Goal: Check status: Check status

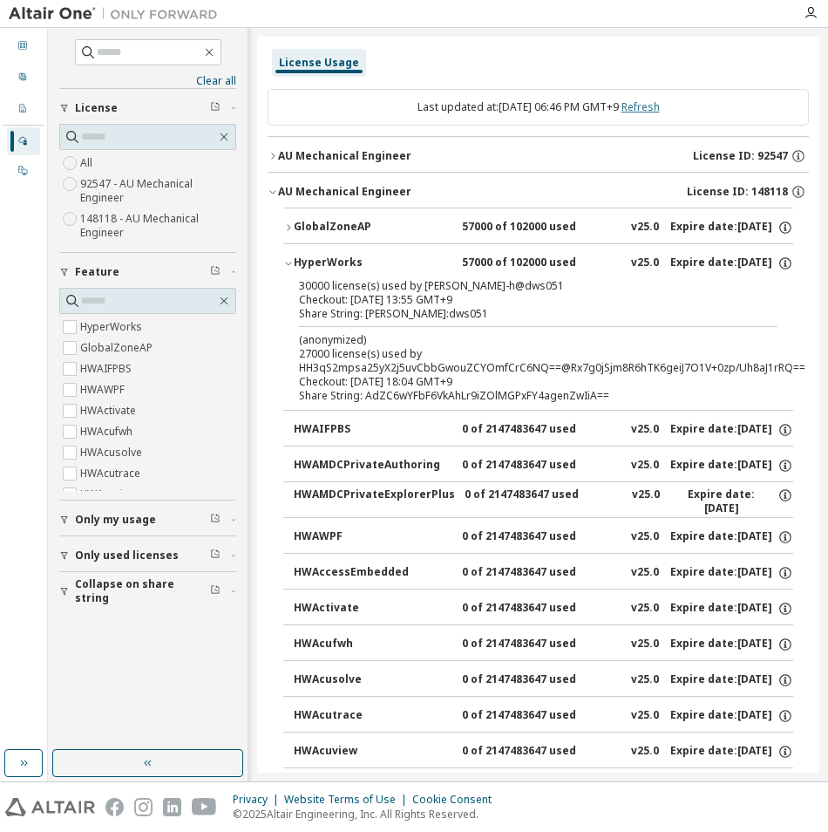
click at [639, 109] on link "Refresh" at bounding box center [640, 106] width 38 height 15
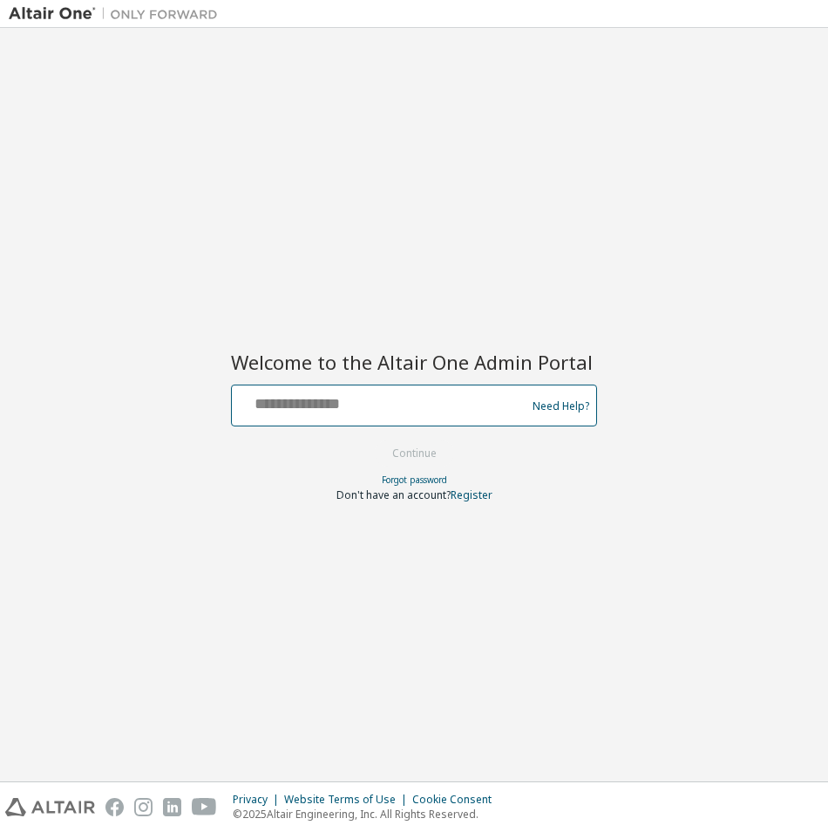
click at [347, 395] on input "text" at bounding box center [381, 401] width 285 height 25
type input "**********"
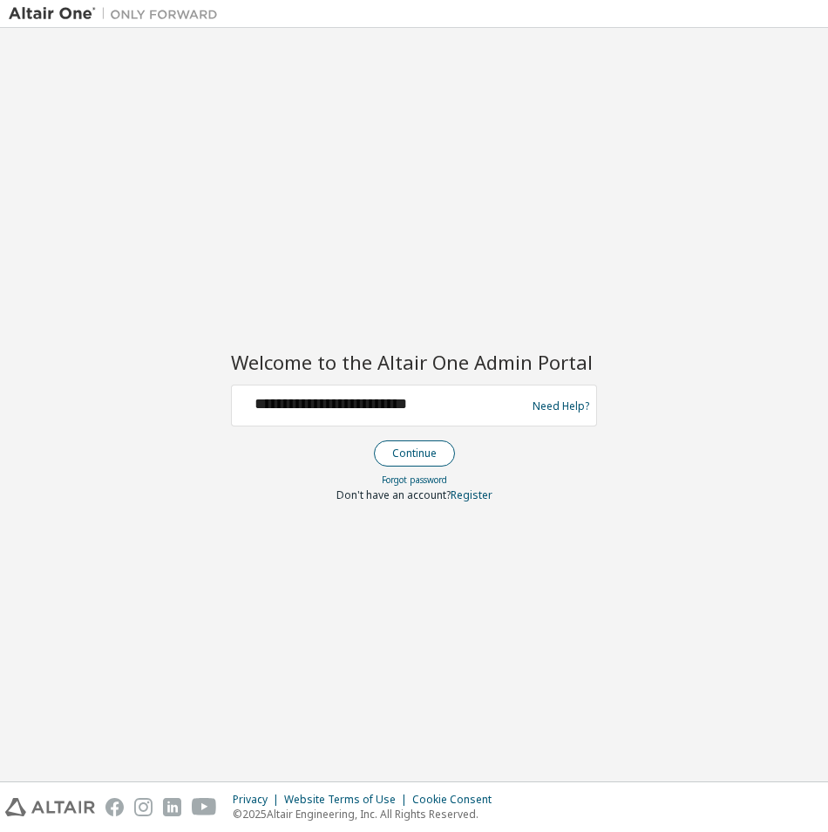
click at [418, 462] on button "Continue" at bounding box center [414, 453] width 81 height 26
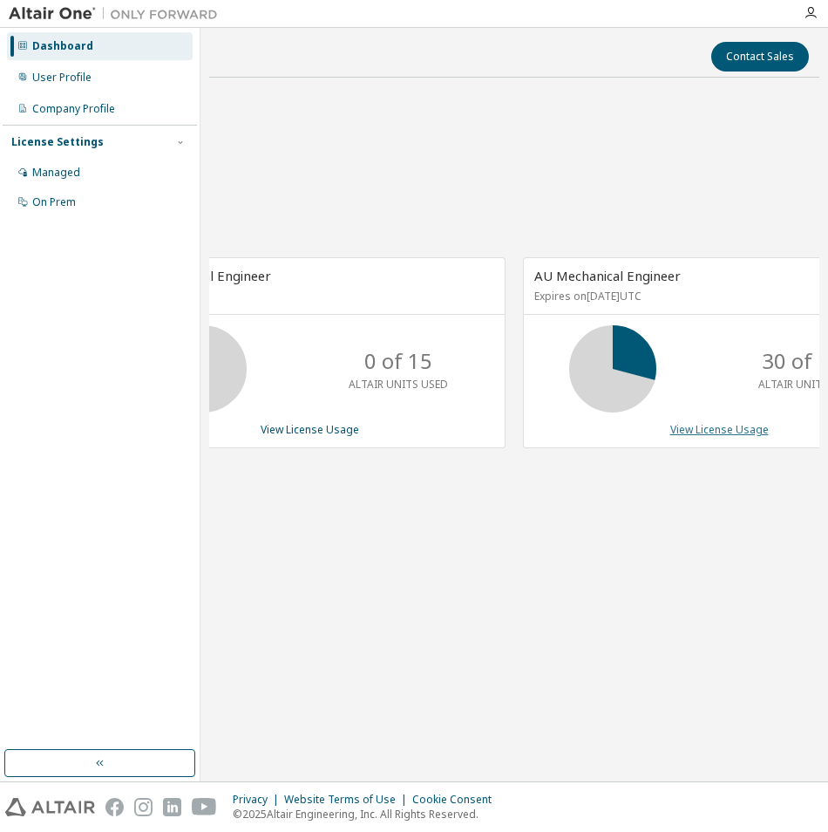
click at [725, 424] on link "View License Usage" at bounding box center [719, 429] width 98 height 15
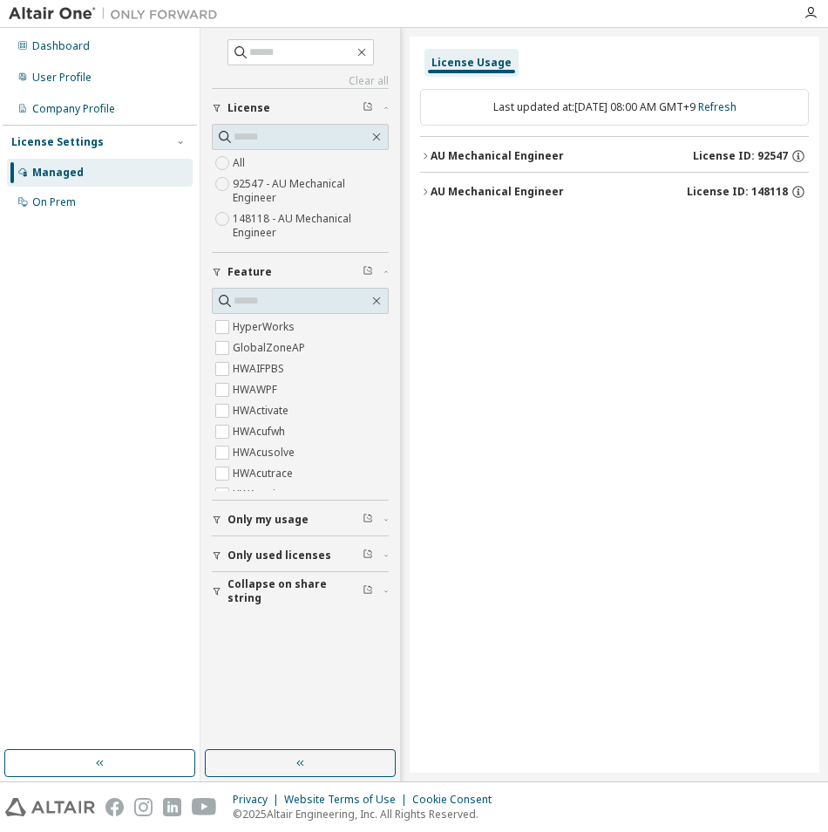
click at [438, 195] on div "AU Mechanical Engineer" at bounding box center [497, 192] width 133 height 14
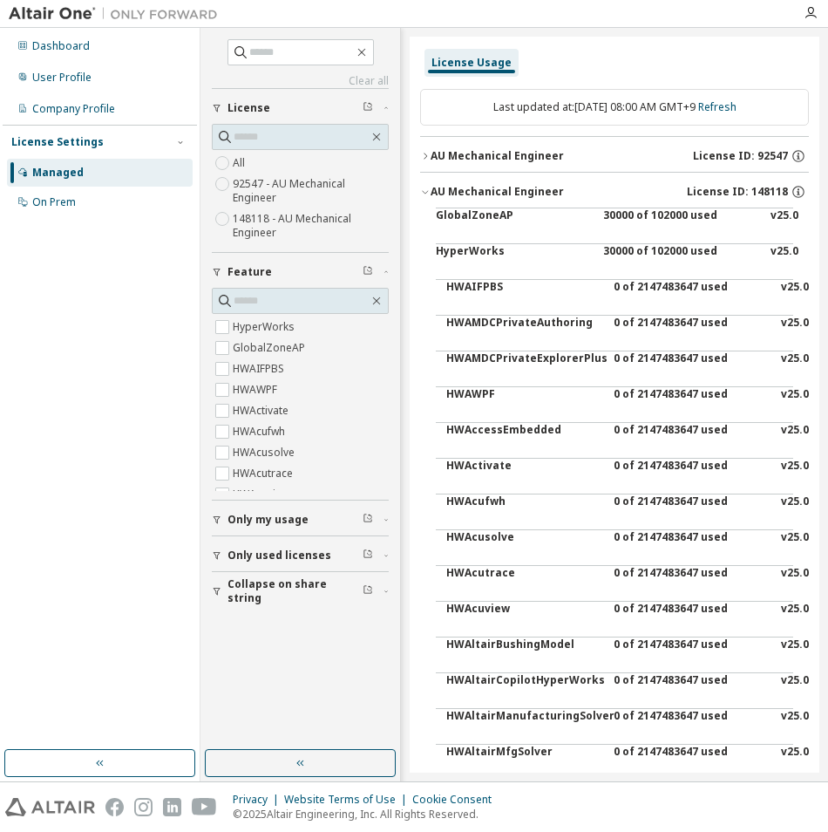
click at [472, 222] on div "GlobalZoneAP" at bounding box center [514, 229] width 157 height 42
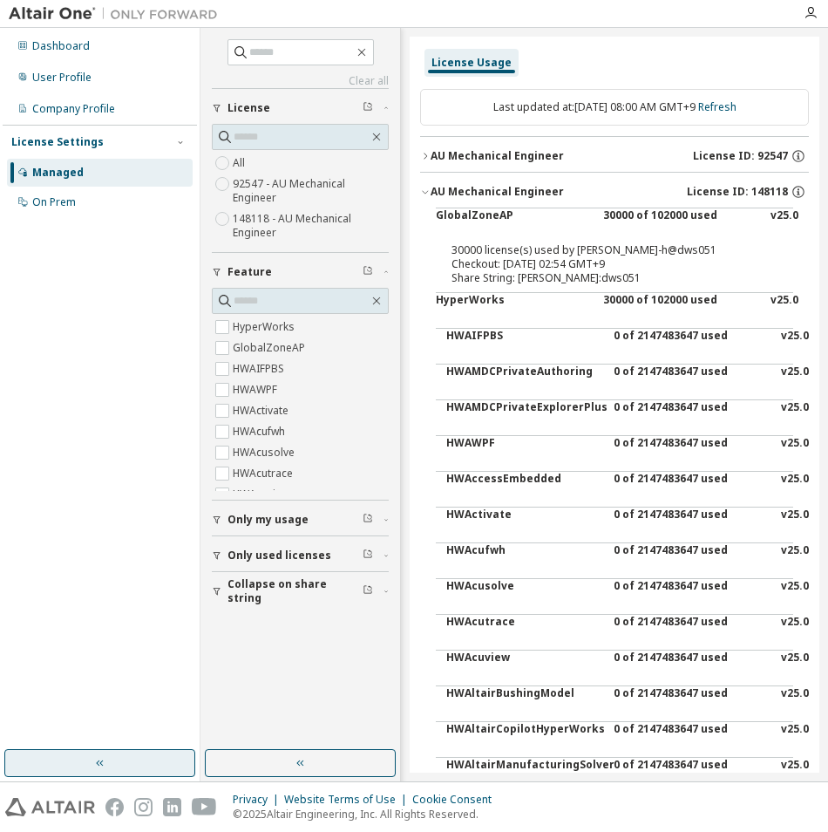
click at [115, 768] on button "button" at bounding box center [99, 763] width 191 height 28
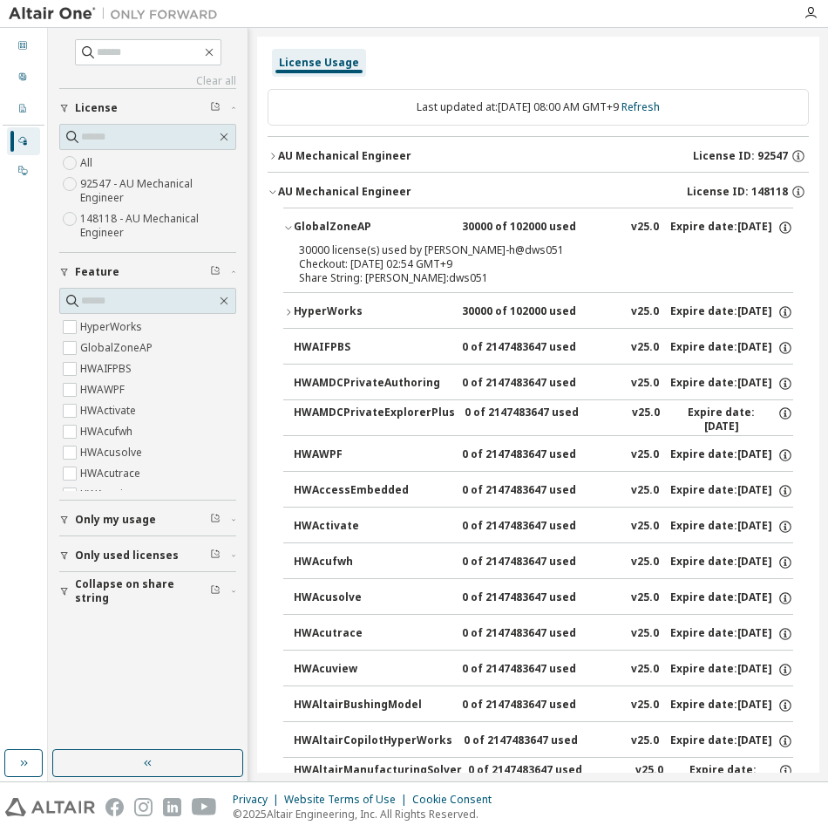
click at [78, 594] on span "Collapse on share string" at bounding box center [142, 591] width 135 height 28
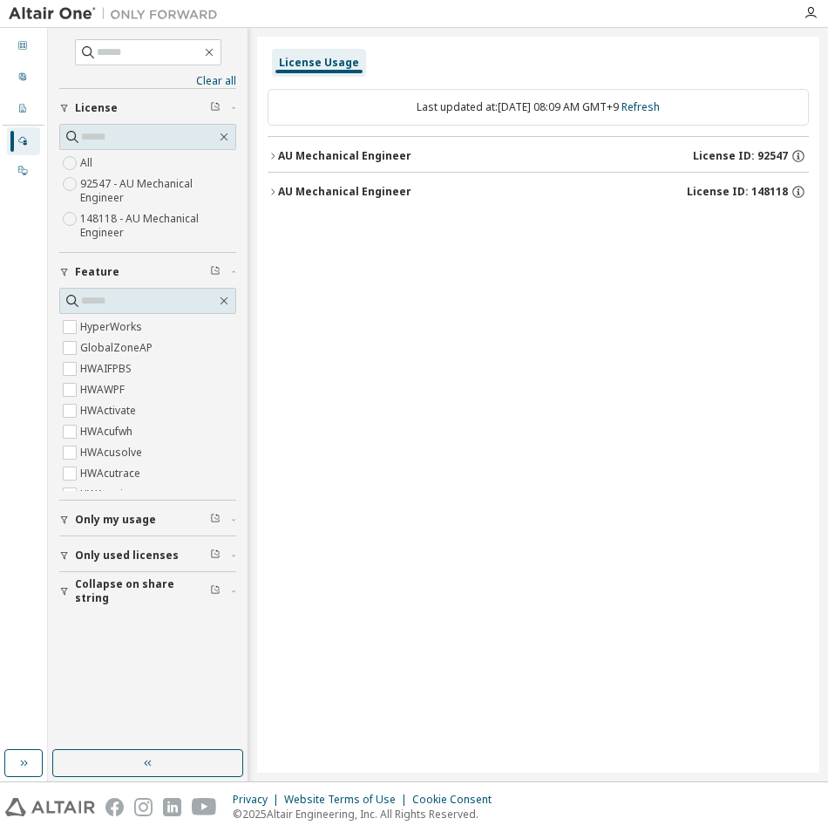
click at [338, 196] on div "AU Mechanical Engineer" at bounding box center [344, 192] width 133 height 14
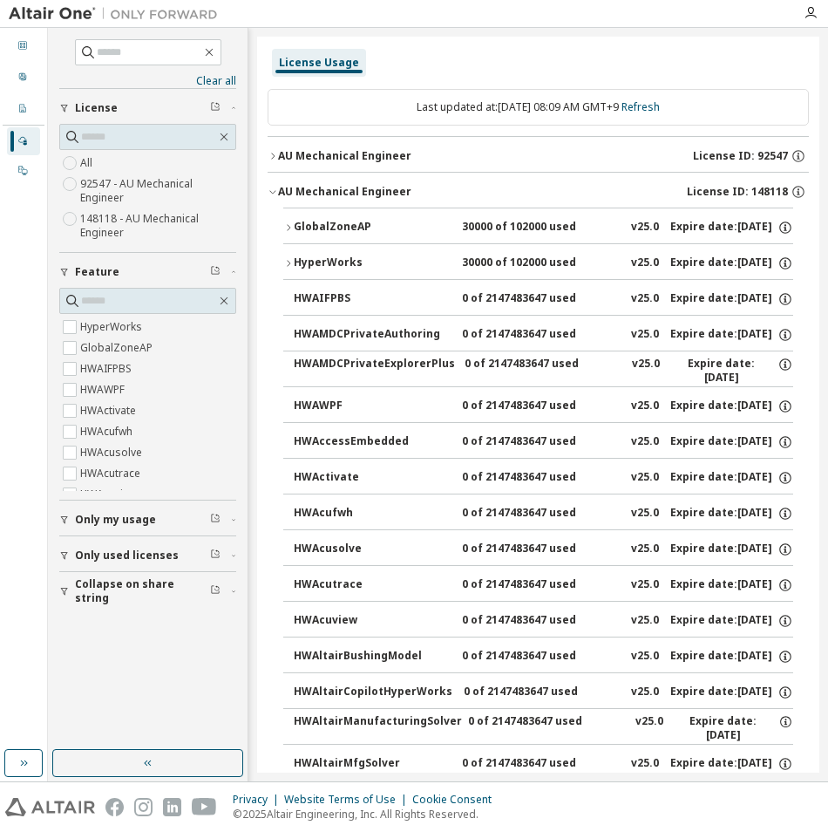
click at [342, 227] on div "GlobalZoneAP" at bounding box center [372, 228] width 157 height 16
